Goal: Navigation & Orientation: Find specific page/section

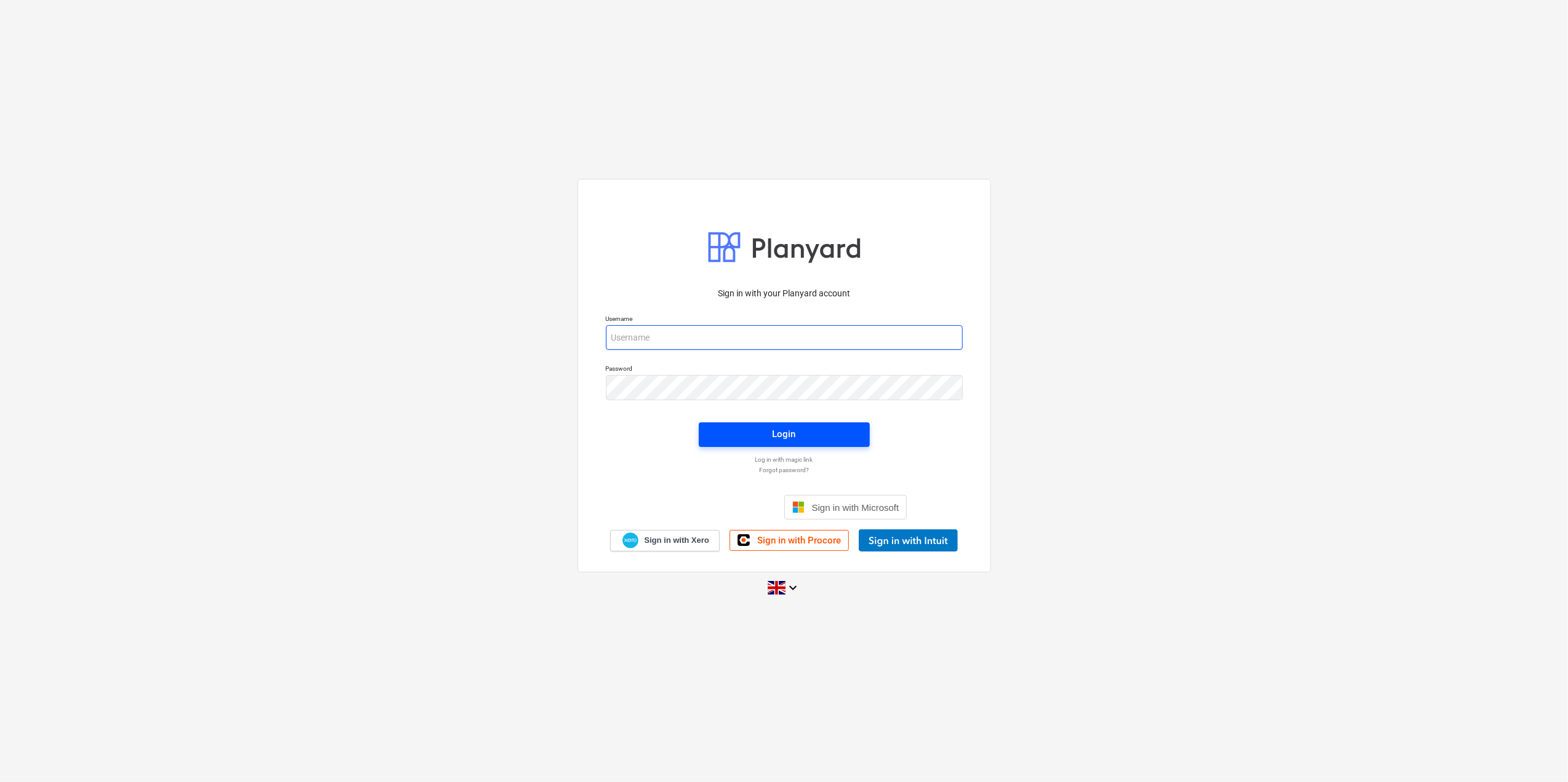
type input "[EMAIL_ADDRESS][DOMAIN_NAME]"
click at [781, 438] on div "Login" at bounding box center [784, 434] width 23 height 16
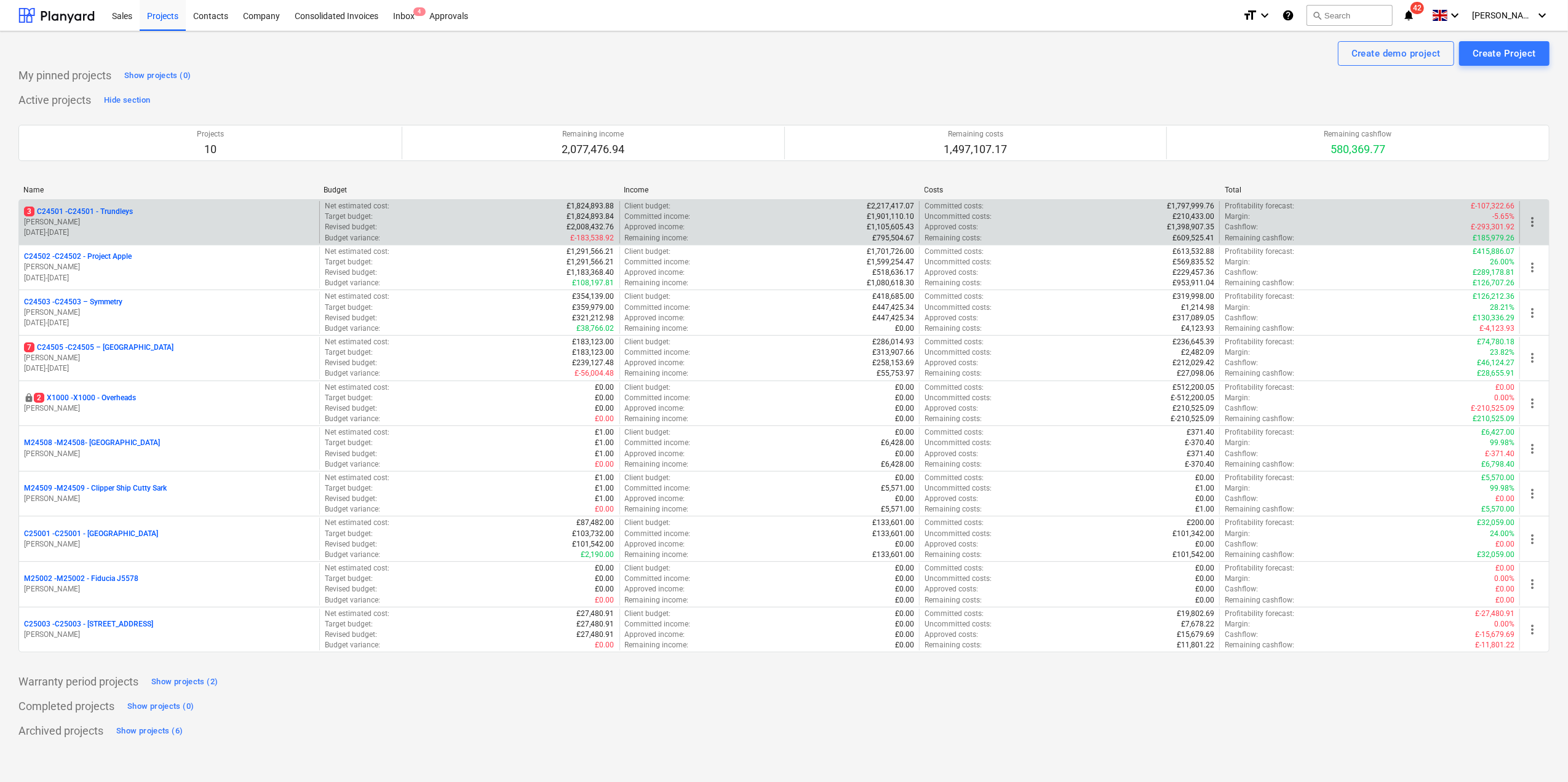
click at [58, 225] on p "[PERSON_NAME]" at bounding box center [169, 223] width 291 height 11
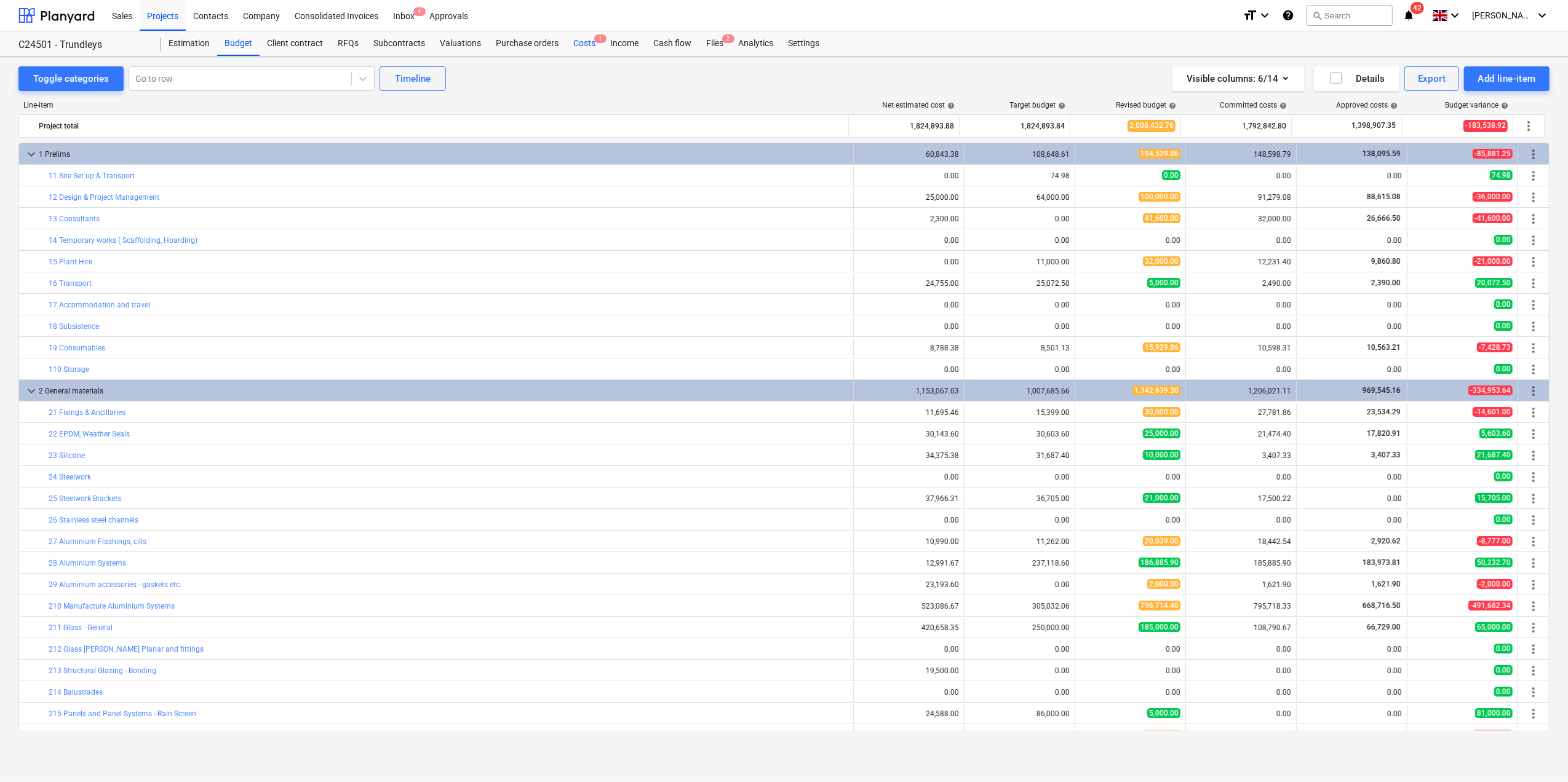
click at [583, 39] on div "Costs 1" at bounding box center [584, 44] width 37 height 25
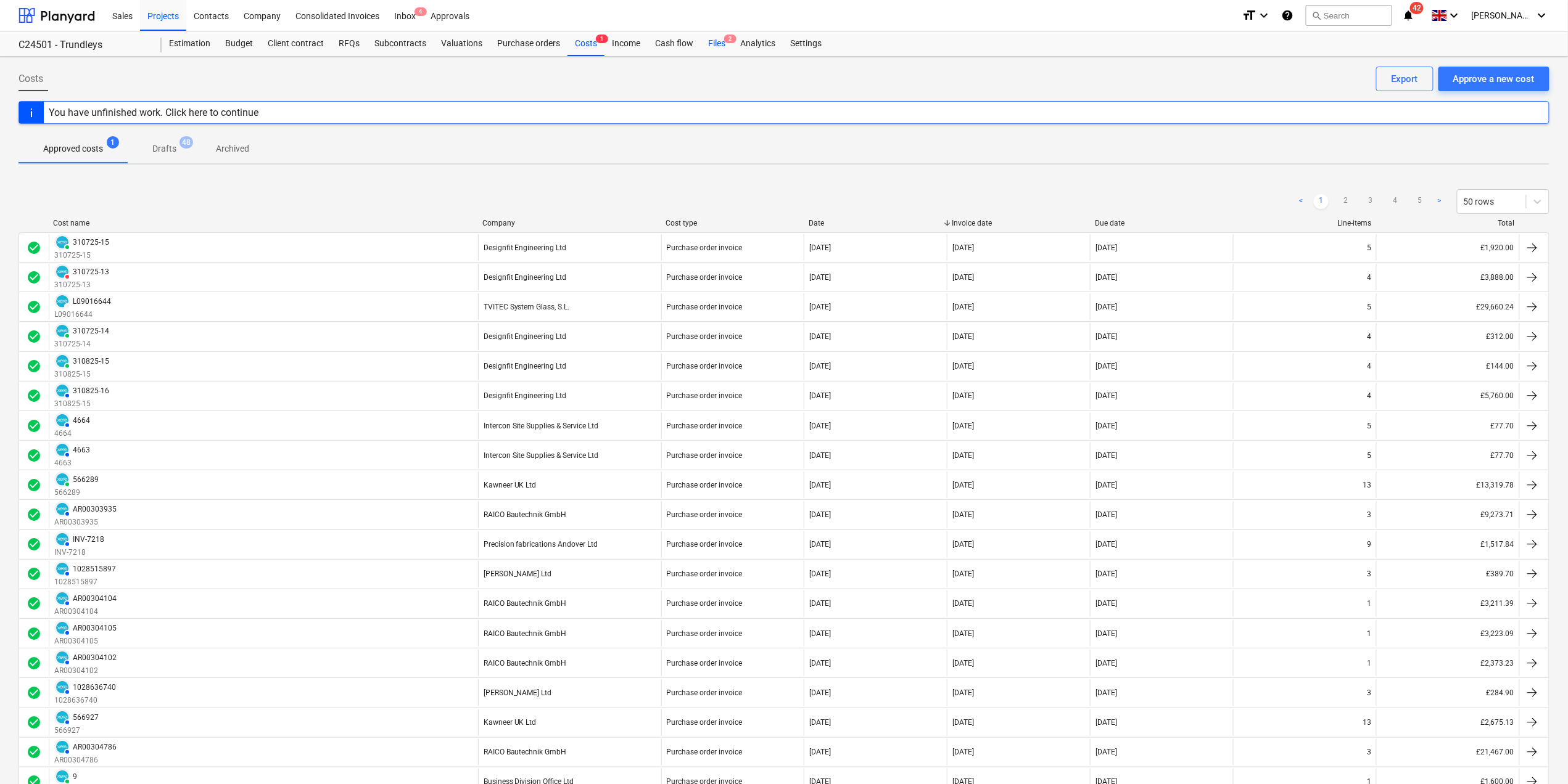
click at [706, 36] on div "Files 2" at bounding box center [717, 44] width 32 height 25
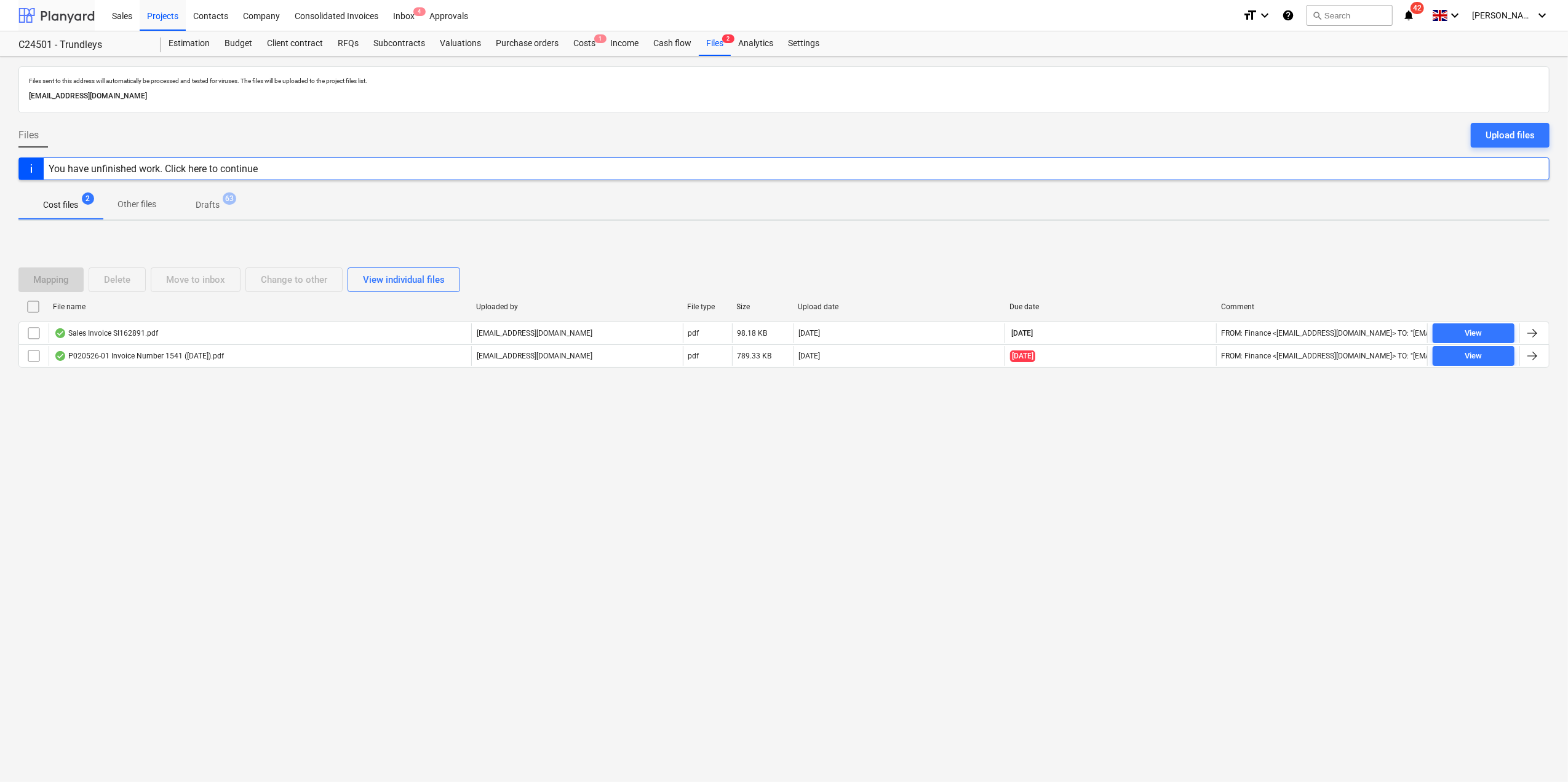
click at [65, 11] on div at bounding box center [56, 15] width 76 height 31
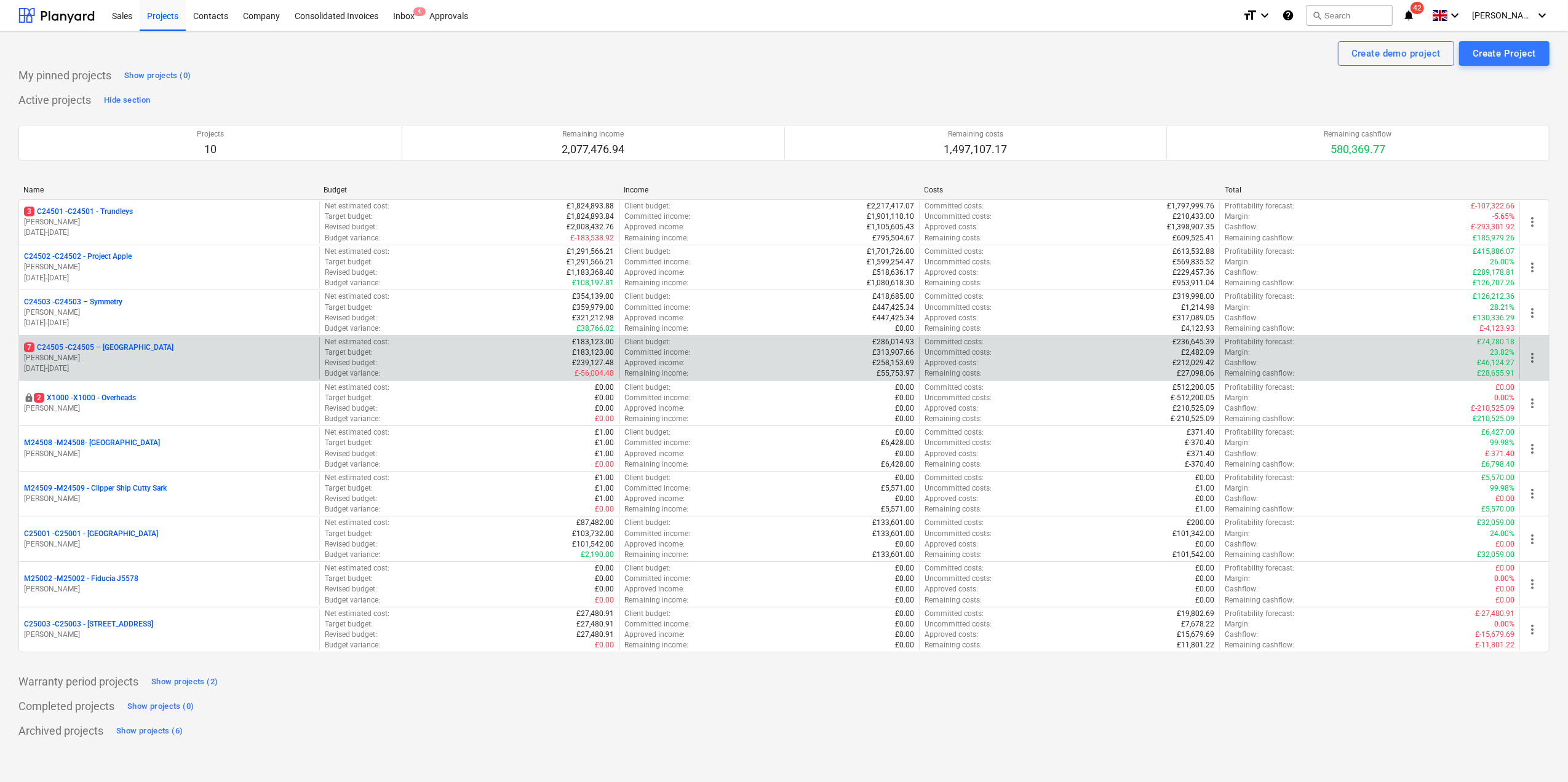
click at [70, 350] on p "7 C24505 - C24505 – [GEOGRAPHIC_DATA]" at bounding box center [99, 348] width 149 height 11
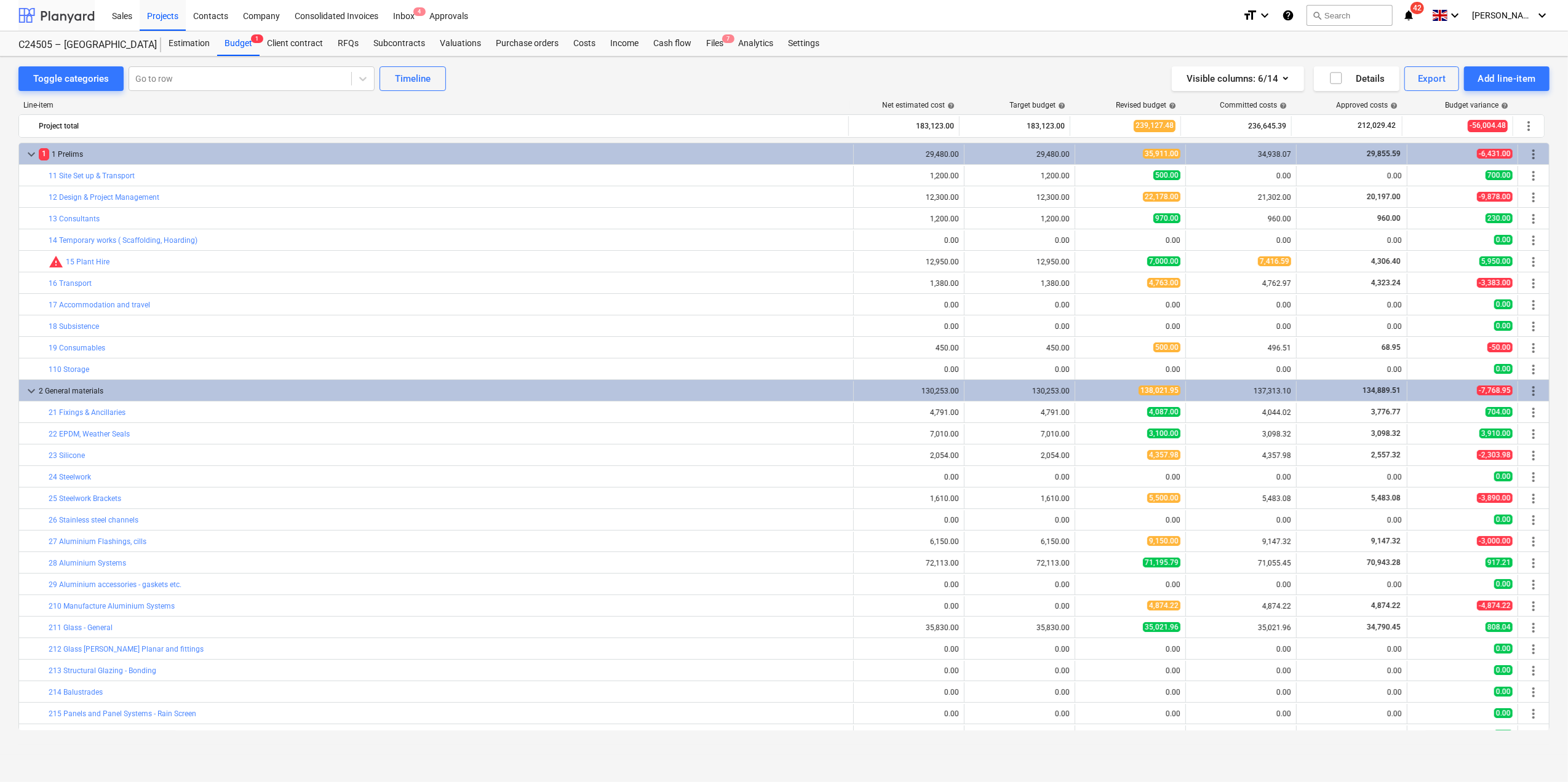
click at [54, 20] on div at bounding box center [56, 15] width 76 height 31
